Goal: Transaction & Acquisition: Purchase product/service

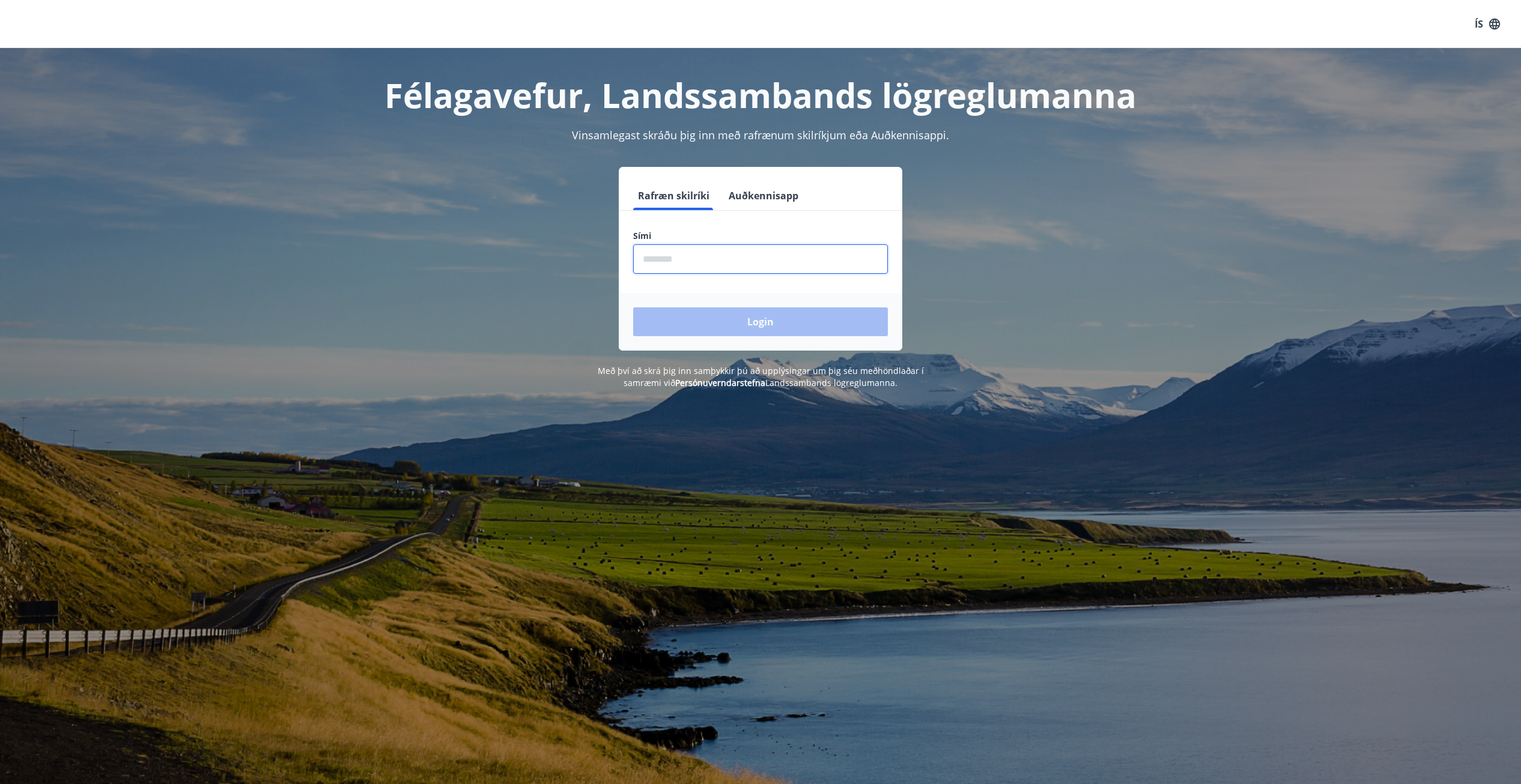
click at [683, 253] on input "phone" at bounding box center [760, 259] width 255 height 30
type input "********"
click at [633, 307] on button "Login" at bounding box center [760, 322] width 255 height 29
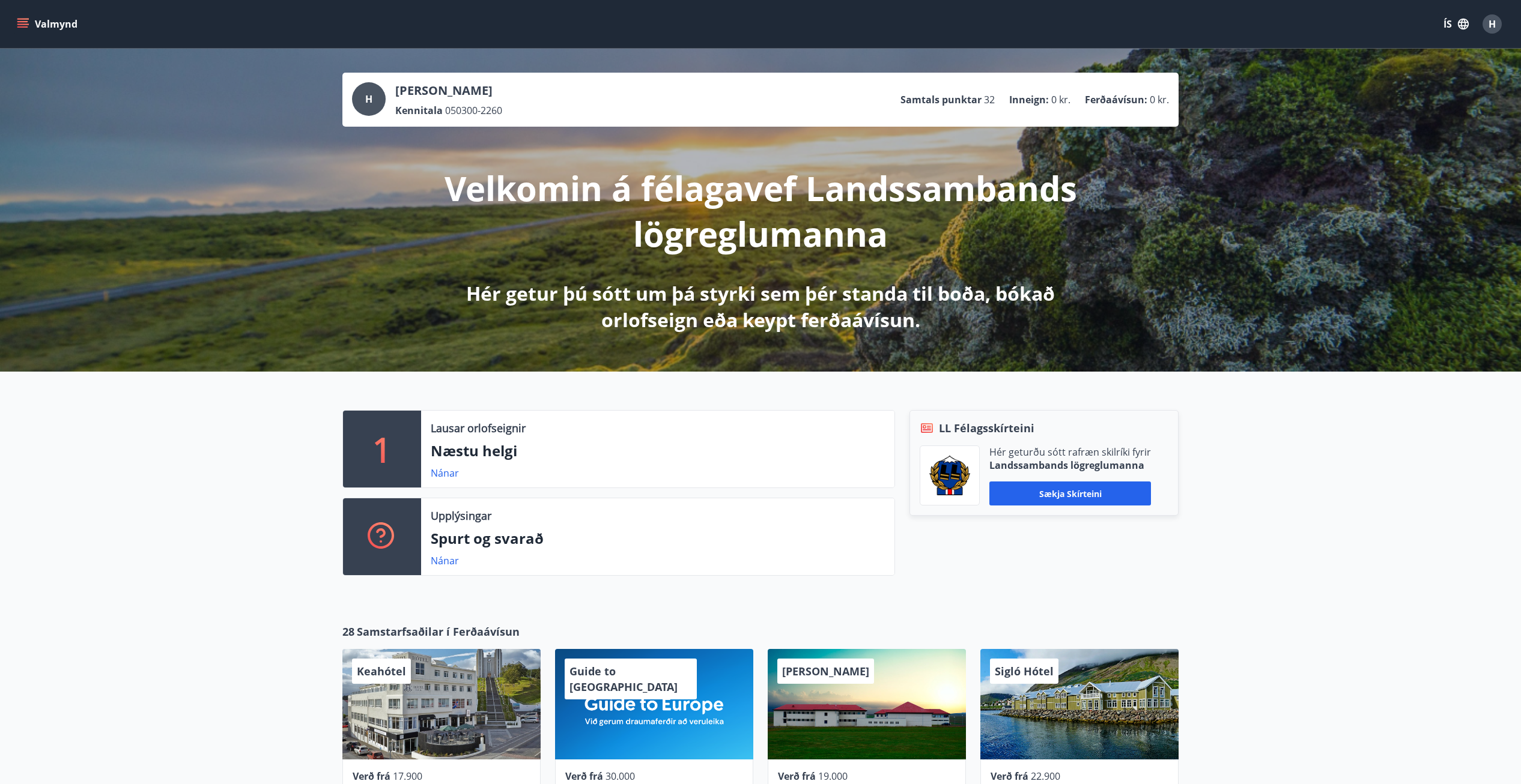
click at [24, 28] on icon "menu" at bounding box center [22, 26] width 11 height 1
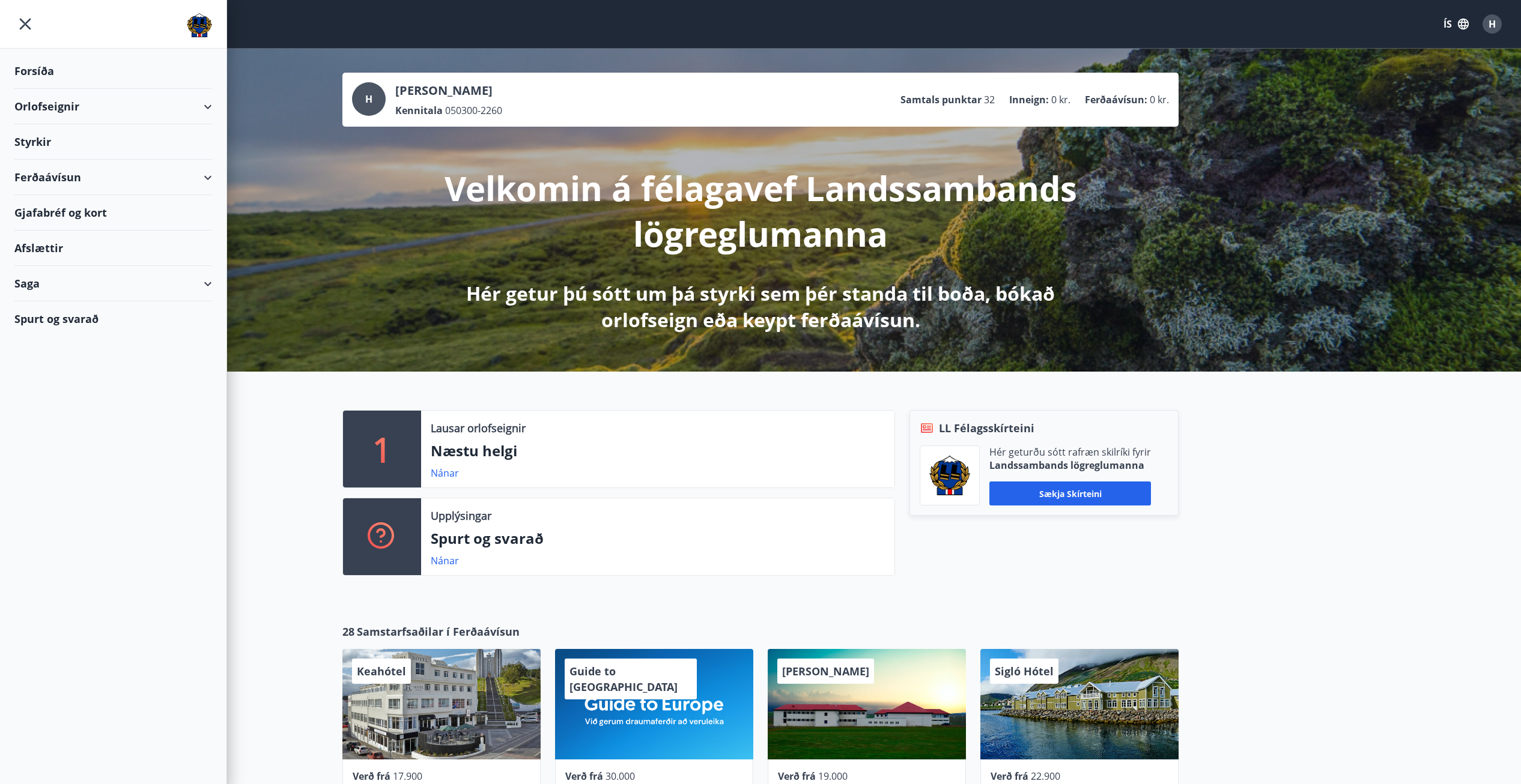
click at [58, 179] on div "Ferðaávísun" at bounding box center [113, 177] width 198 height 35
click at [69, 236] on div "Kaupa ferðaávísun" at bounding box center [113, 233] width 178 height 25
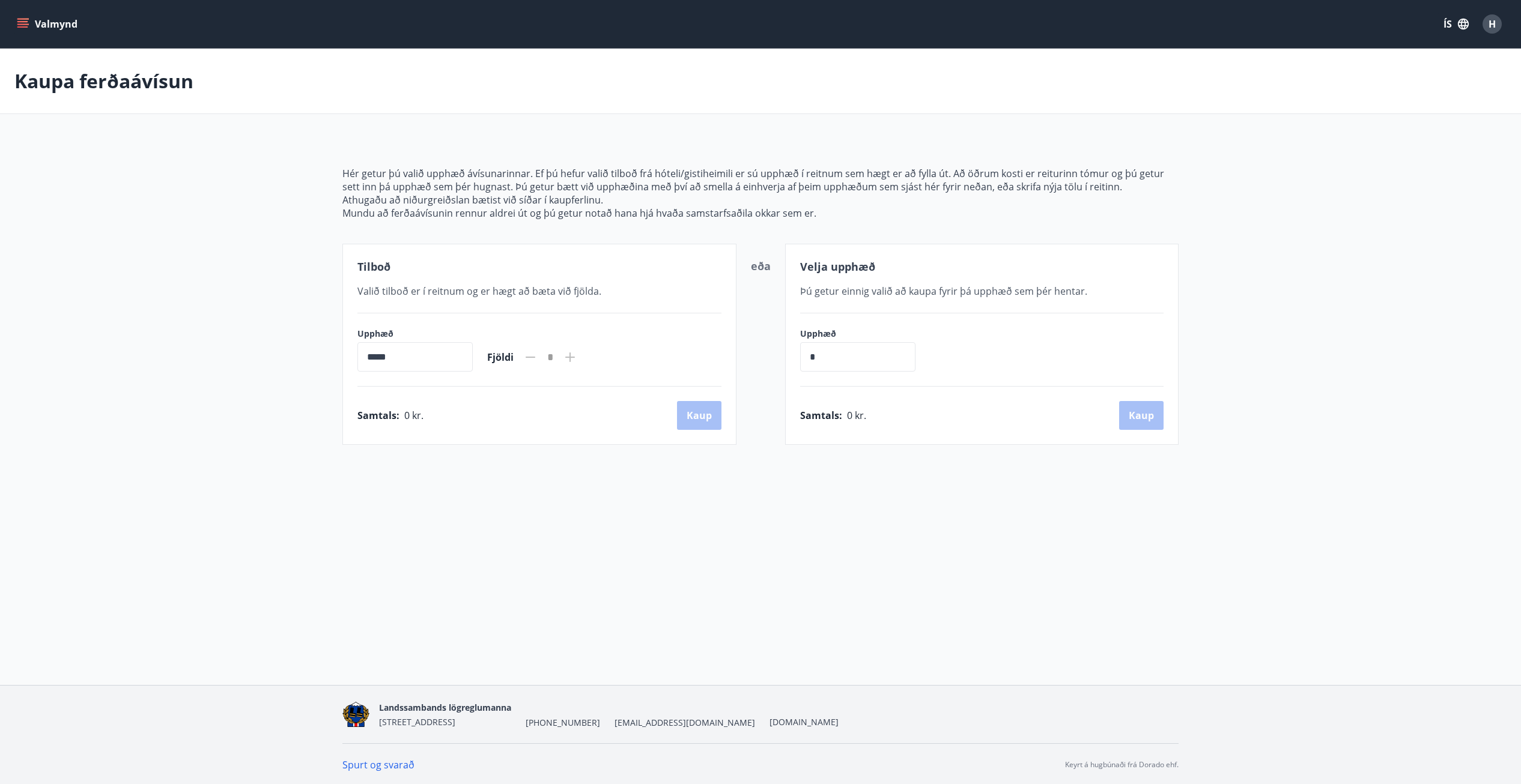
click at [38, 35] on div "Valmynd ÍS H" at bounding box center [760, 24] width 1492 height 29
click at [30, 30] on button "Valmynd" at bounding box center [48, 24] width 67 height 22
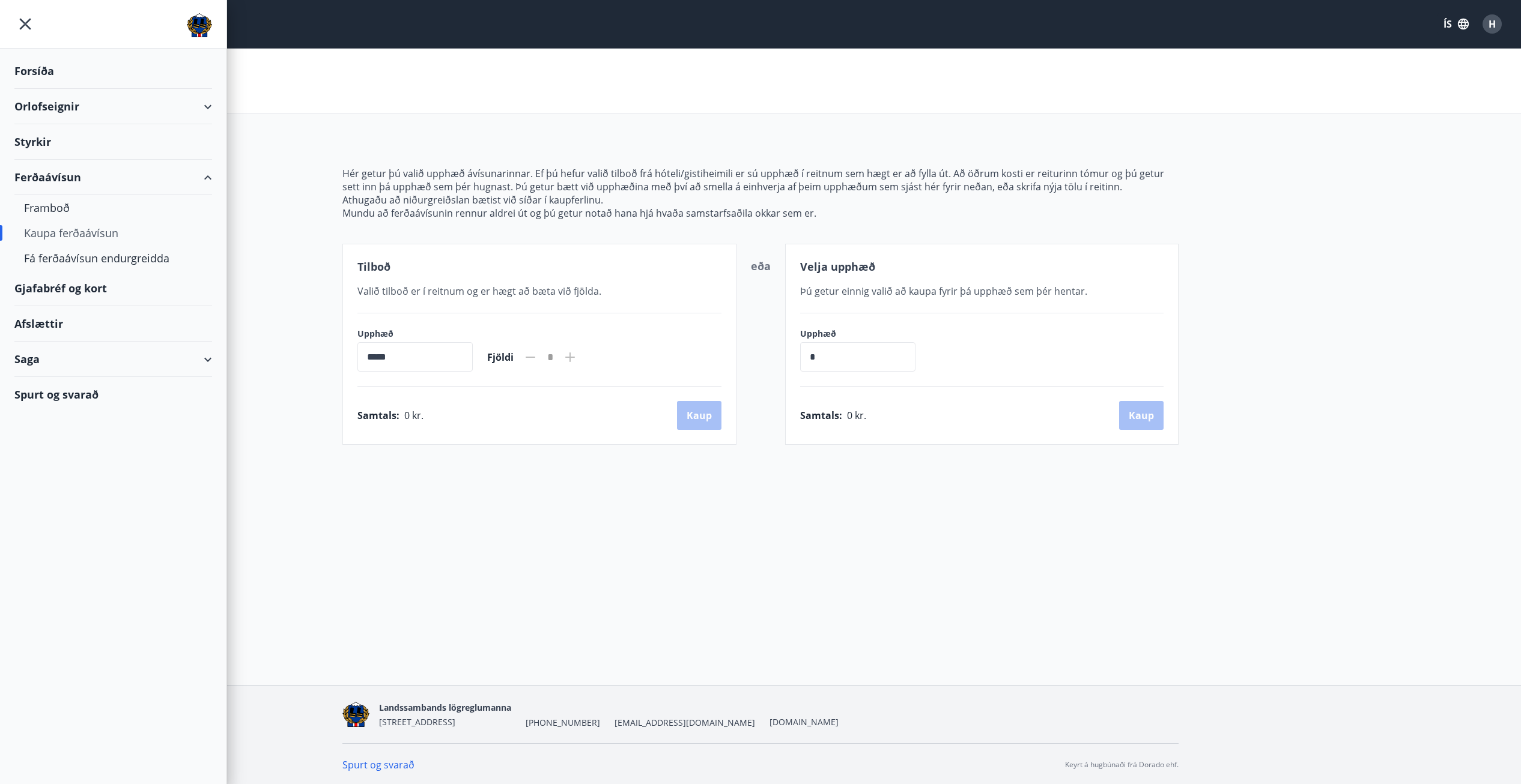
click at [67, 290] on div "Gjafabréf og kort" at bounding box center [113, 288] width 198 height 35
